Goal: Navigation & Orientation: Find specific page/section

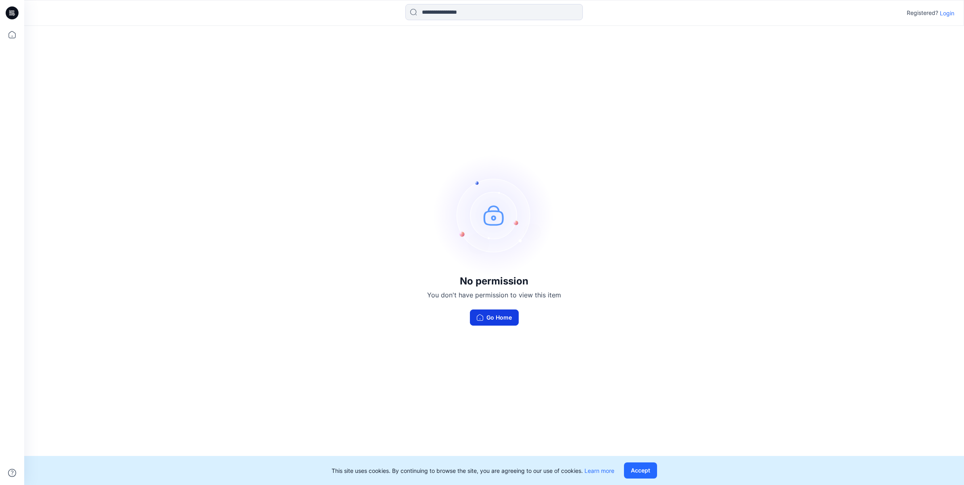
click at [493, 319] on button "Go Home" at bounding box center [494, 317] width 49 height 16
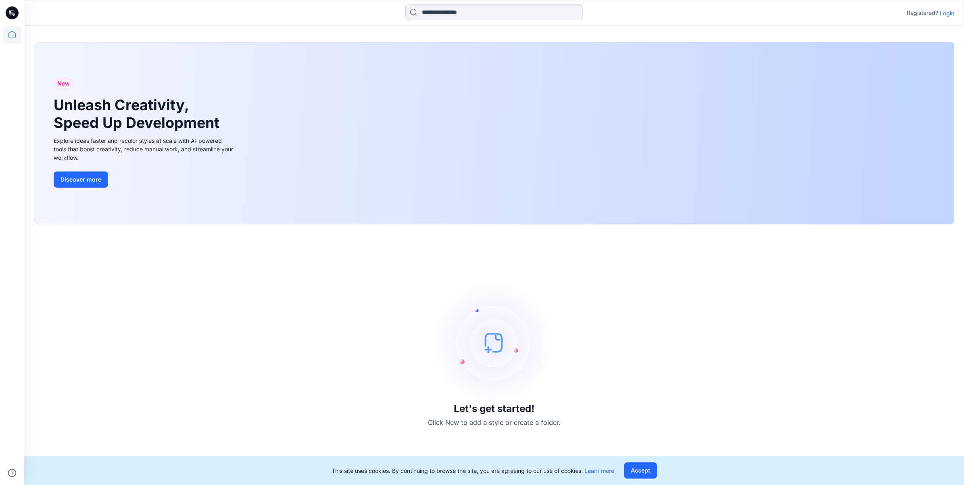
click at [943, 14] on p "Login" at bounding box center [947, 13] width 15 height 8
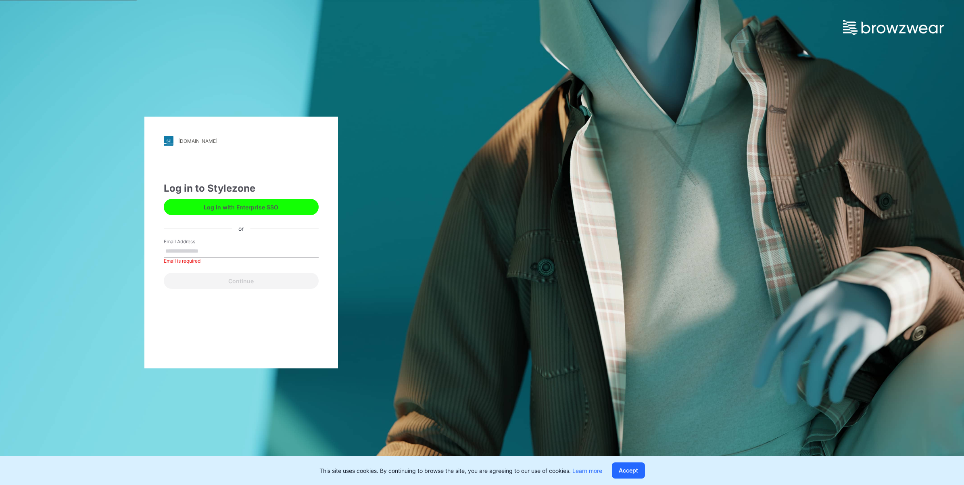
drag, startPoint x: 225, startPoint y: 244, endPoint x: 227, endPoint y: 251, distance: 6.3
click at [225, 246] on div "Email Address Email is required" at bounding box center [241, 250] width 155 height 24
click at [227, 251] on input "Email Address" at bounding box center [241, 251] width 155 height 12
type input "**********"
click at [261, 282] on button "Continue" at bounding box center [241, 281] width 155 height 16
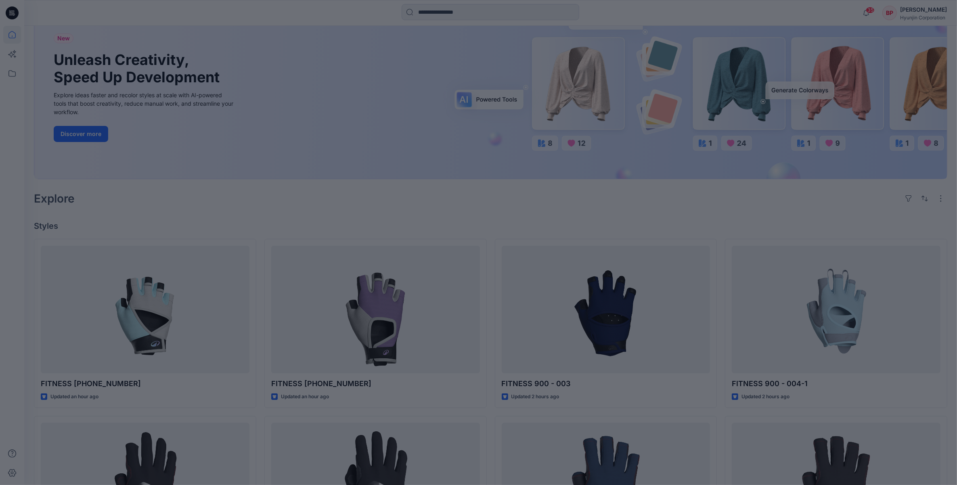
scroll to position [151, 0]
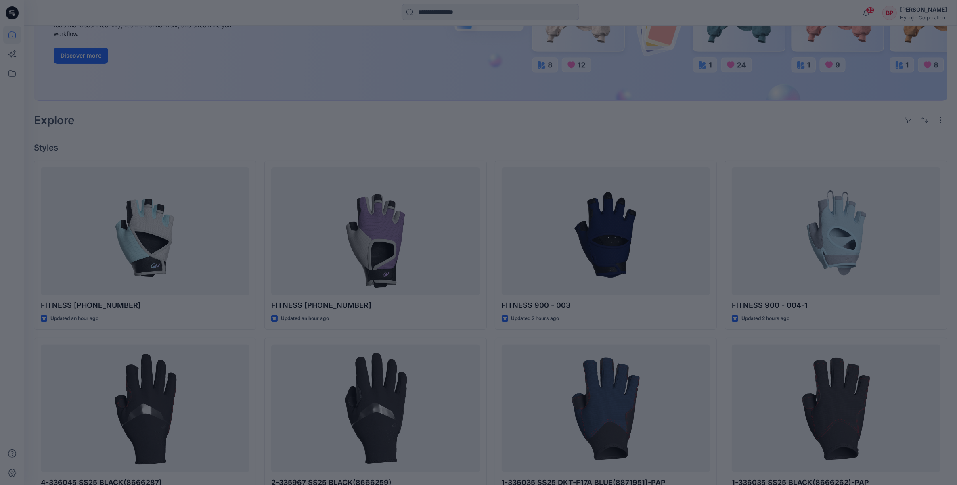
click at [825, 288] on div at bounding box center [478, 242] width 957 height 485
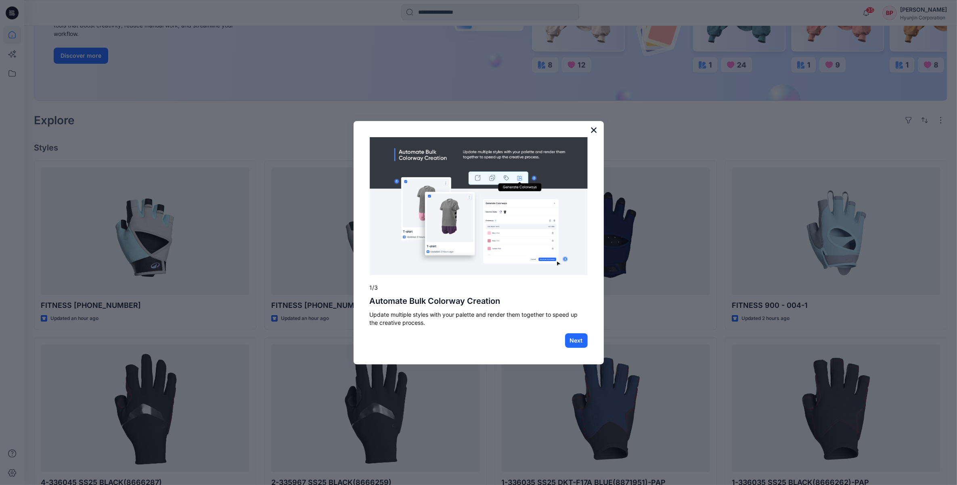
click at [594, 125] on button "×" at bounding box center [594, 129] width 8 height 13
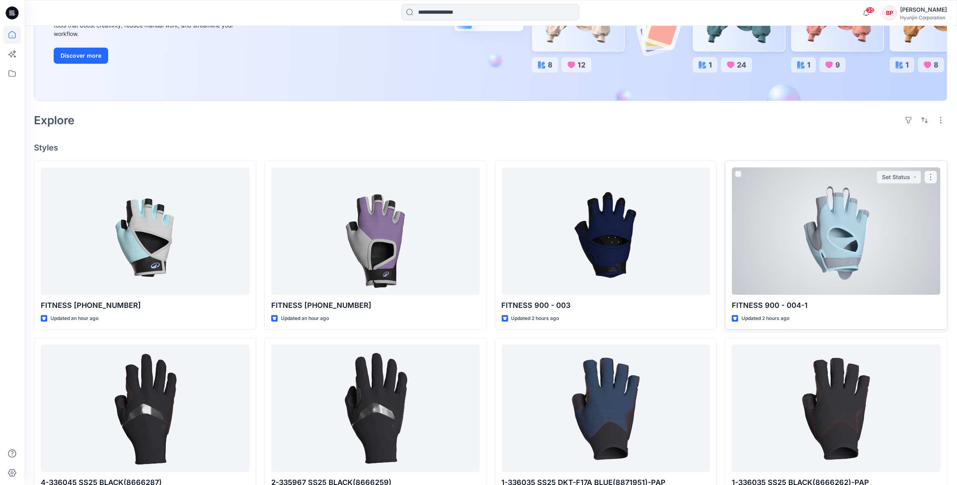
click at [796, 255] on div at bounding box center [835, 231] width 209 height 128
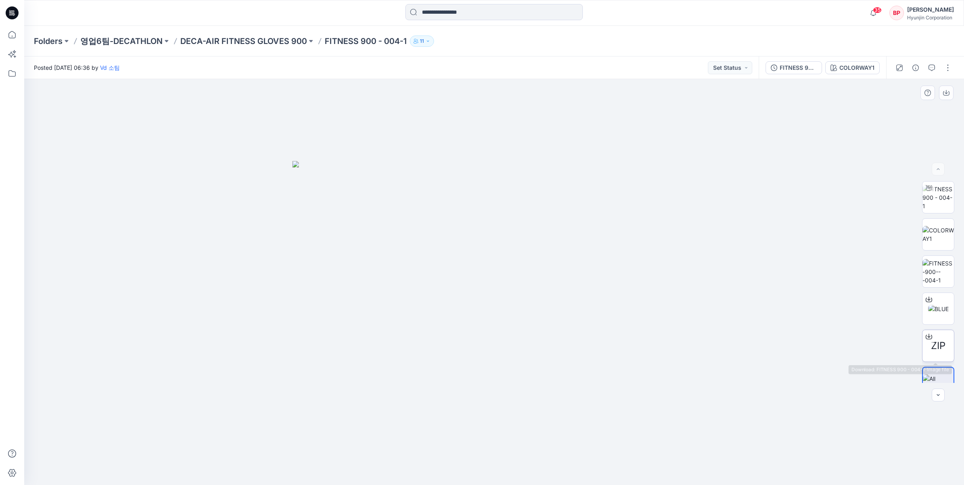
click at [930, 330] on div at bounding box center [929, 336] width 13 height 13
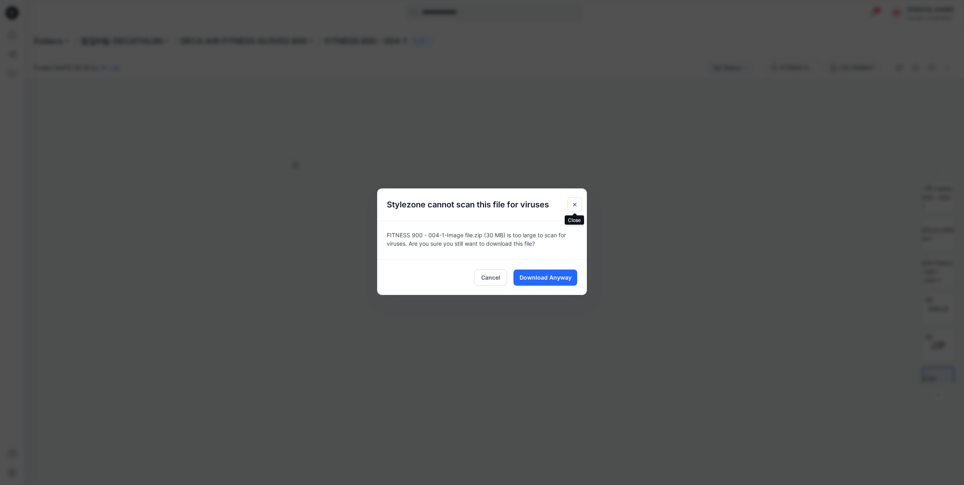
click at [572, 205] on icon "Close" at bounding box center [575, 204] width 6 height 6
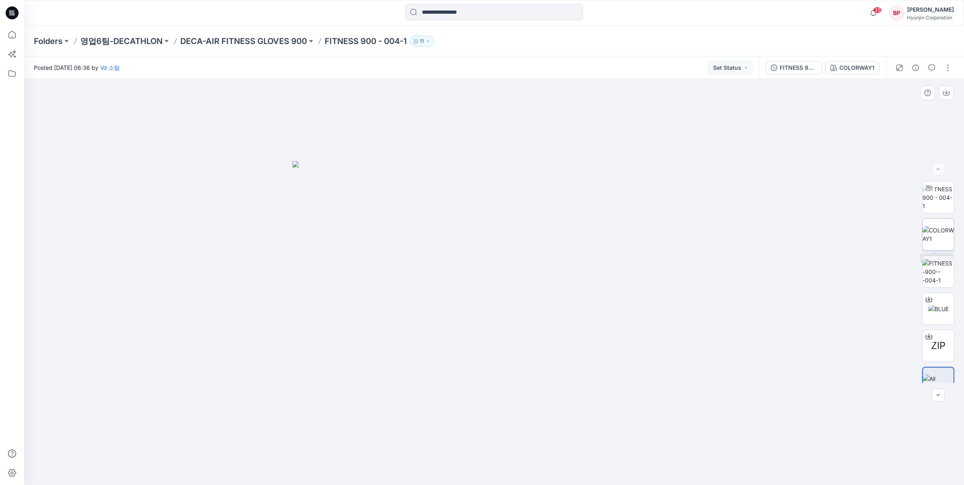
click at [928, 231] on img at bounding box center [938, 234] width 31 height 17
click at [931, 261] on img at bounding box center [938, 271] width 31 height 25
click at [923, 301] on div at bounding box center [929, 299] width 13 height 13
